Goal: Task Accomplishment & Management: Use online tool/utility

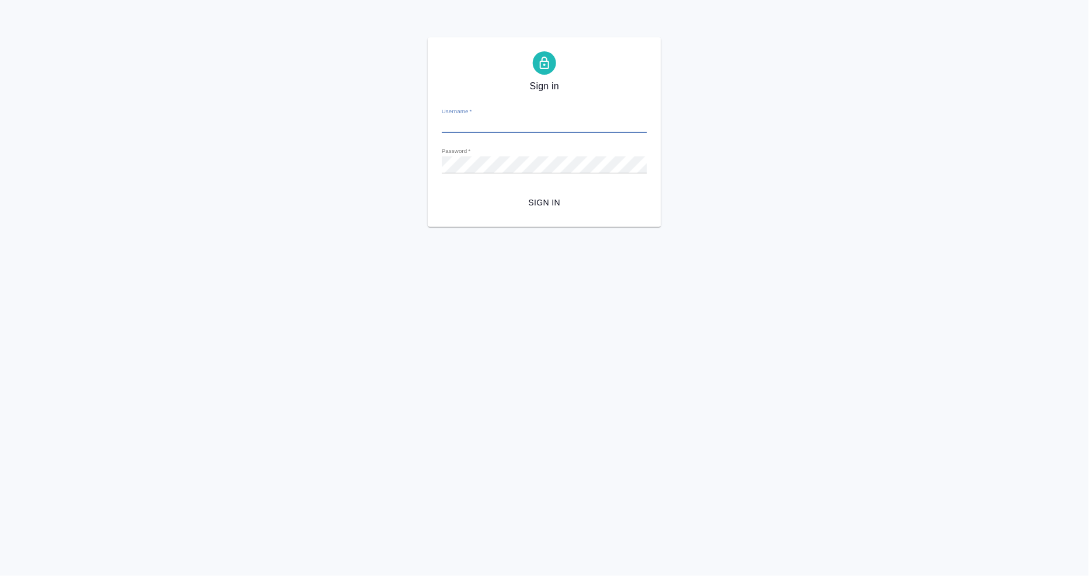
type input "[EMAIL_ADDRESS][DOMAIN_NAME]"
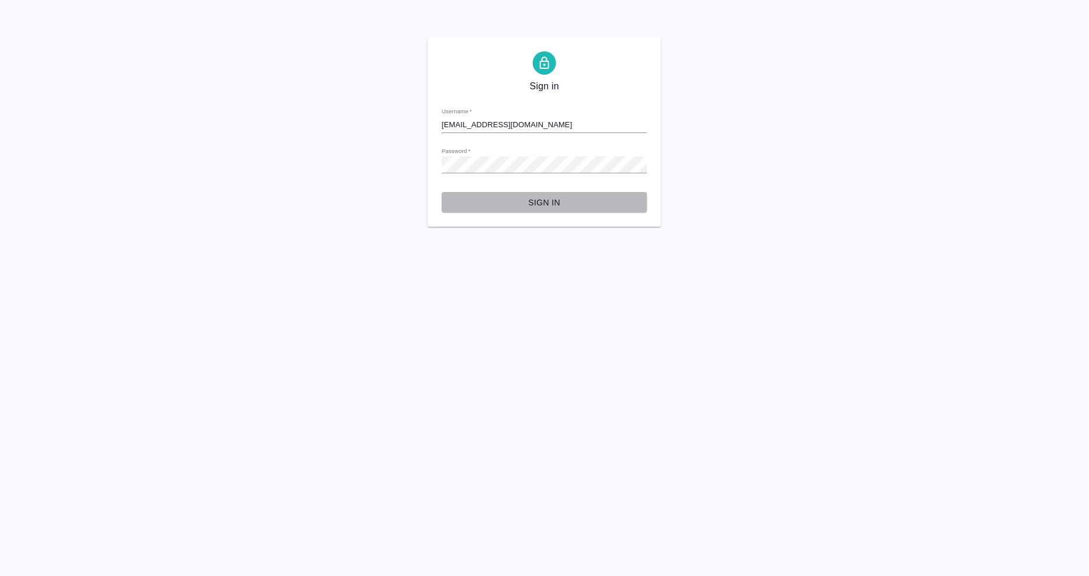
click at [546, 203] on span "Sign in" at bounding box center [544, 203] width 187 height 15
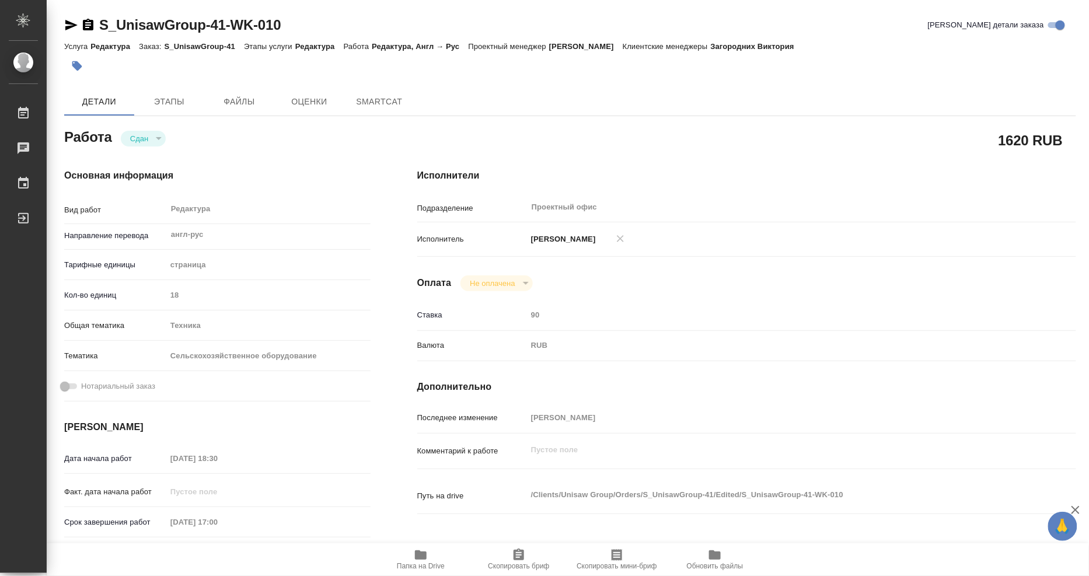
type textarea "x"
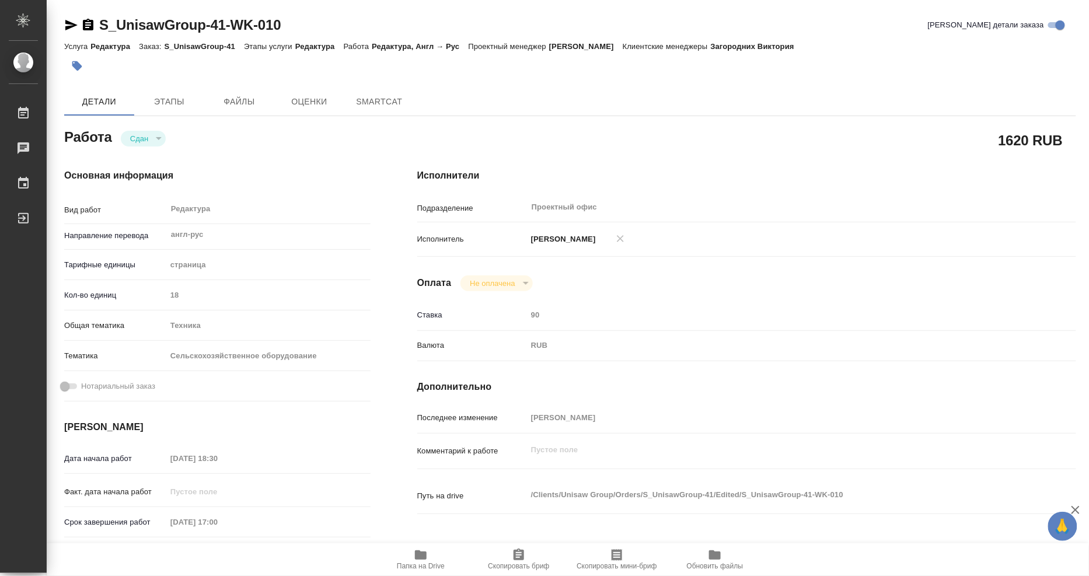
type textarea "x"
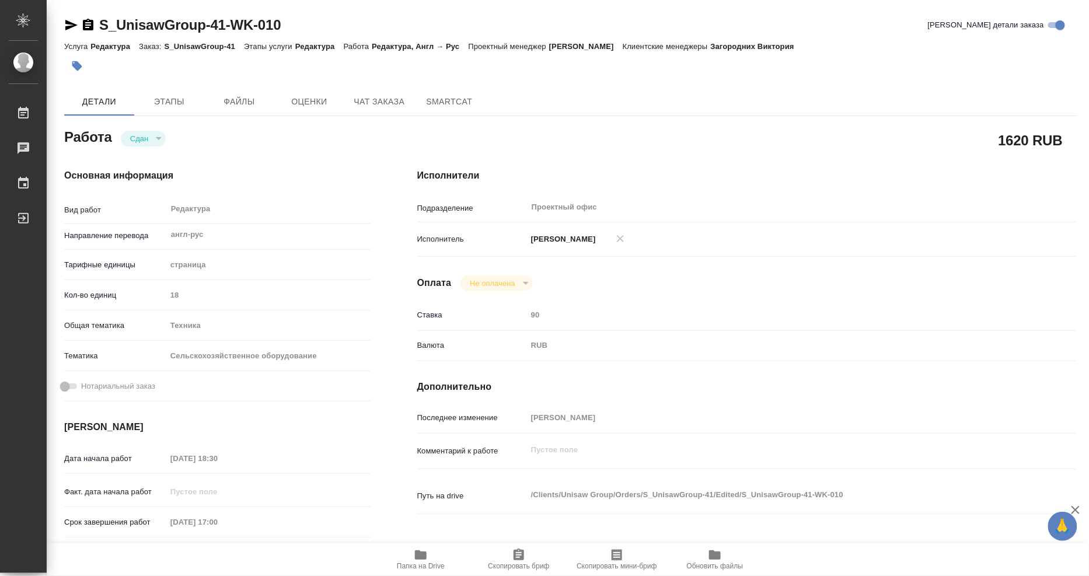
type textarea "x"
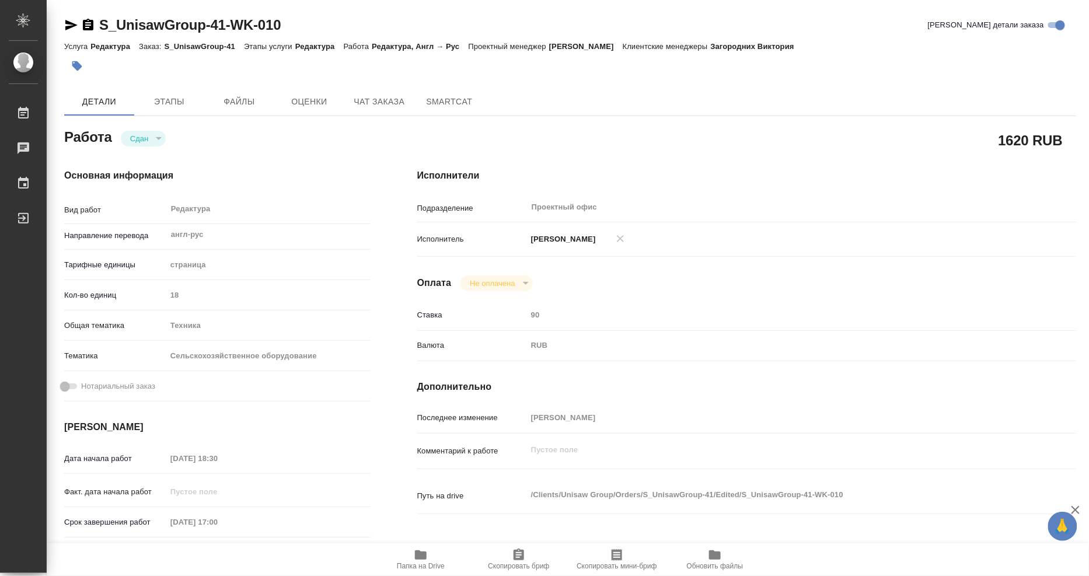
type textarea "x"
